Goal: Task Accomplishment & Management: Use online tool/utility

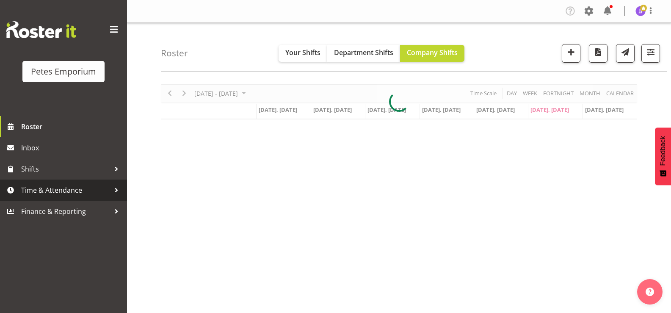
click at [66, 192] on span "Time & Attendance" at bounding box center [65, 190] width 89 height 13
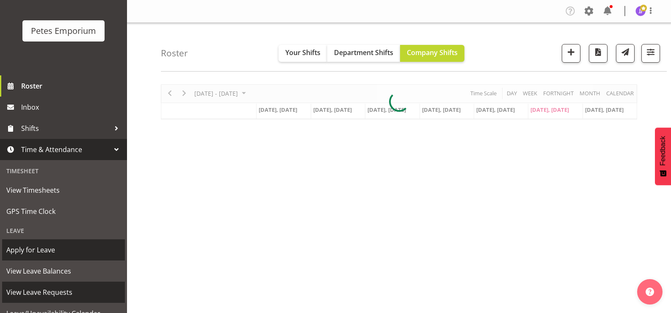
scroll to position [75, 0]
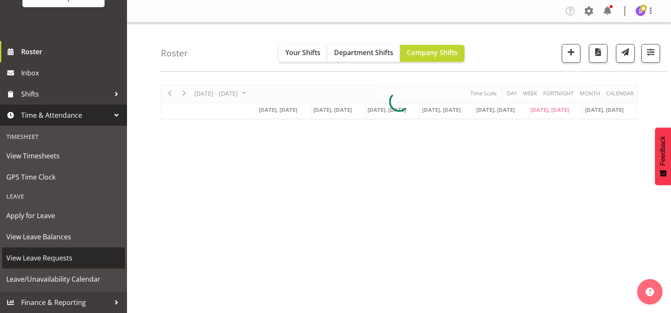
click at [53, 256] on span "View Leave Requests" at bounding box center [63, 257] width 114 height 13
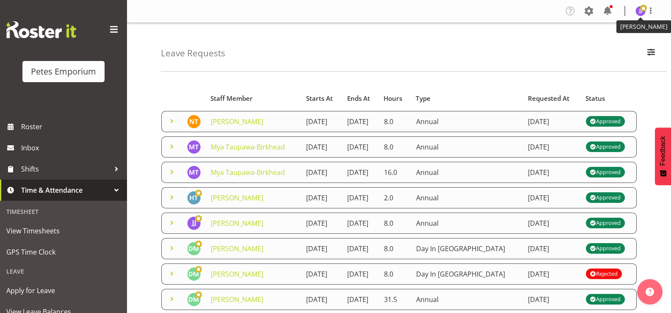
click at [641, 11] on span at bounding box center [643, 8] width 7 height 7
click at [608, 41] on link "Log Out" at bounding box center [614, 44] width 81 height 15
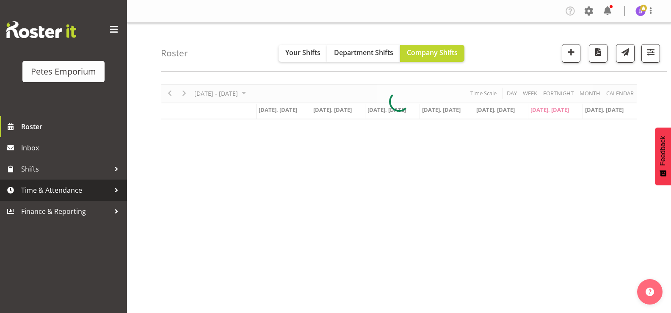
click at [39, 192] on span "Time & Attendance" at bounding box center [65, 190] width 89 height 13
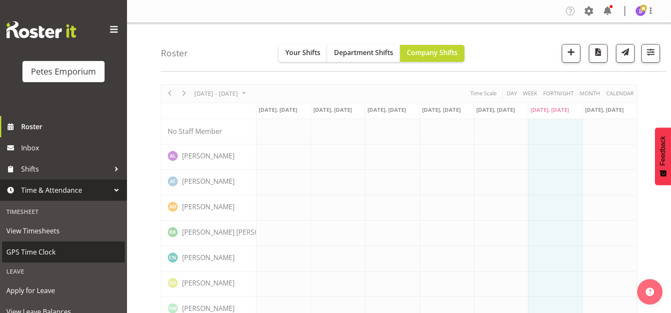
click at [54, 250] on span "GPS Time Clock" at bounding box center [63, 251] width 114 height 13
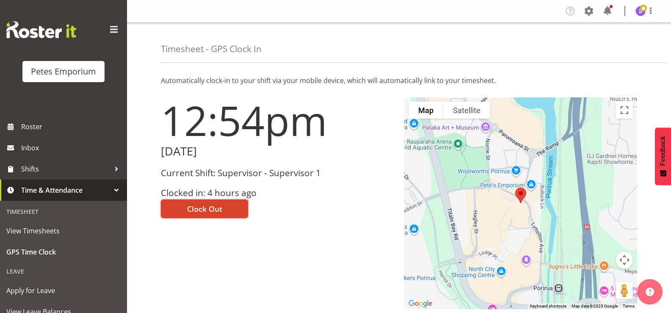
click at [187, 210] on span "Clock Out" at bounding box center [204, 208] width 35 height 11
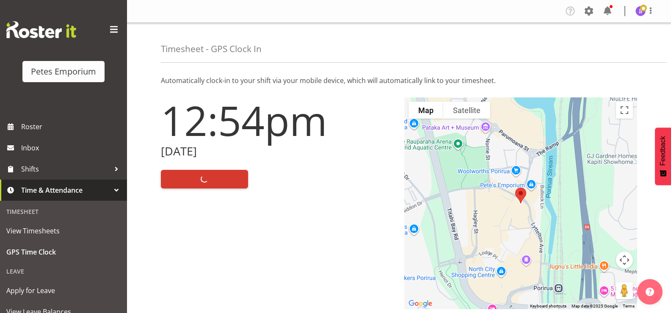
click at [641, 8] on span at bounding box center [643, 8] width 7 height 7
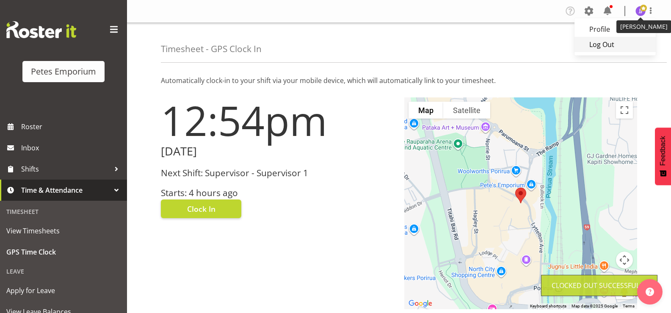
click at [604, 47] on link "Log Out" at bounding box center [614, 44] width 81 height 15
